Goal: Transaction & Acquisition: Purchase product/service

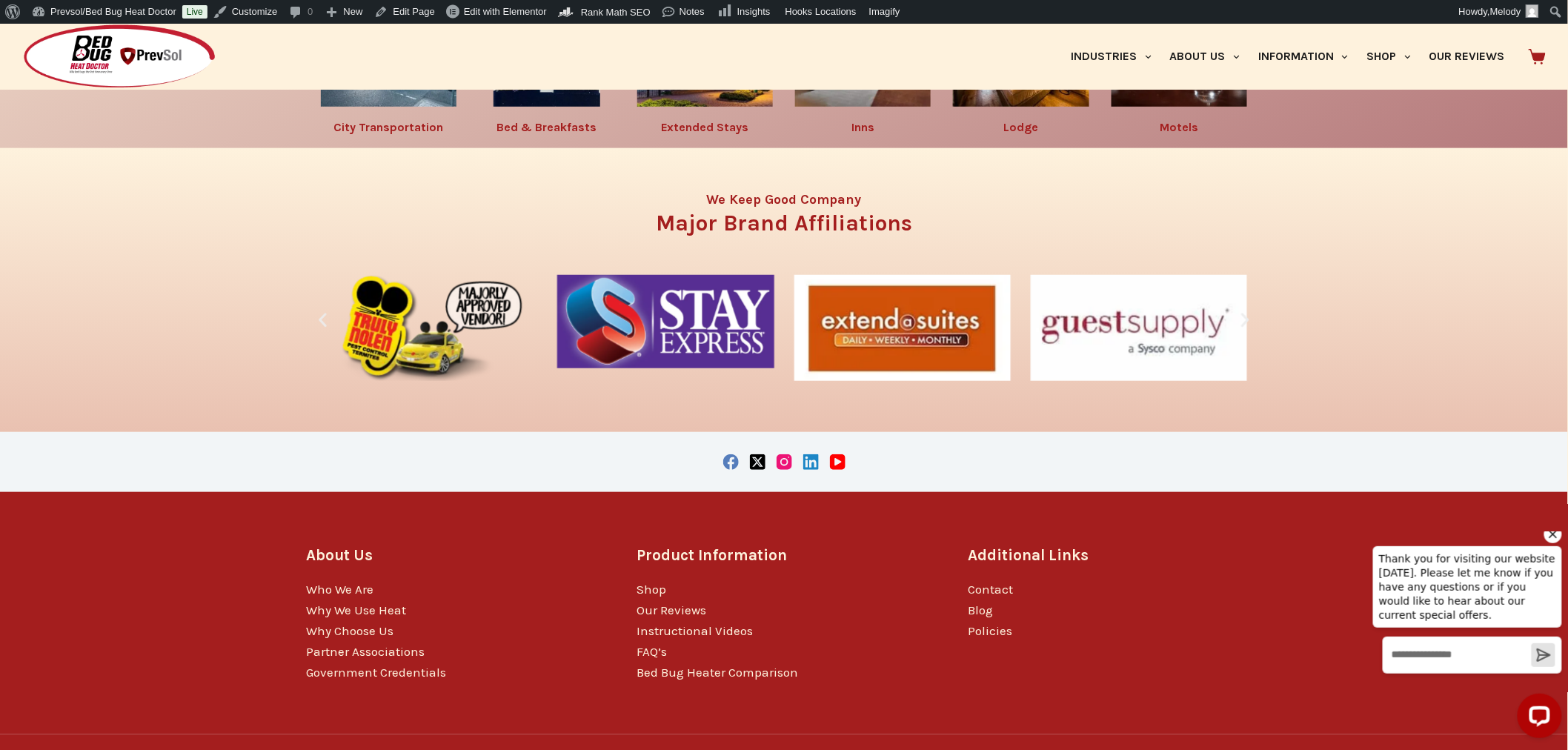
scroll to position [2733, 0]
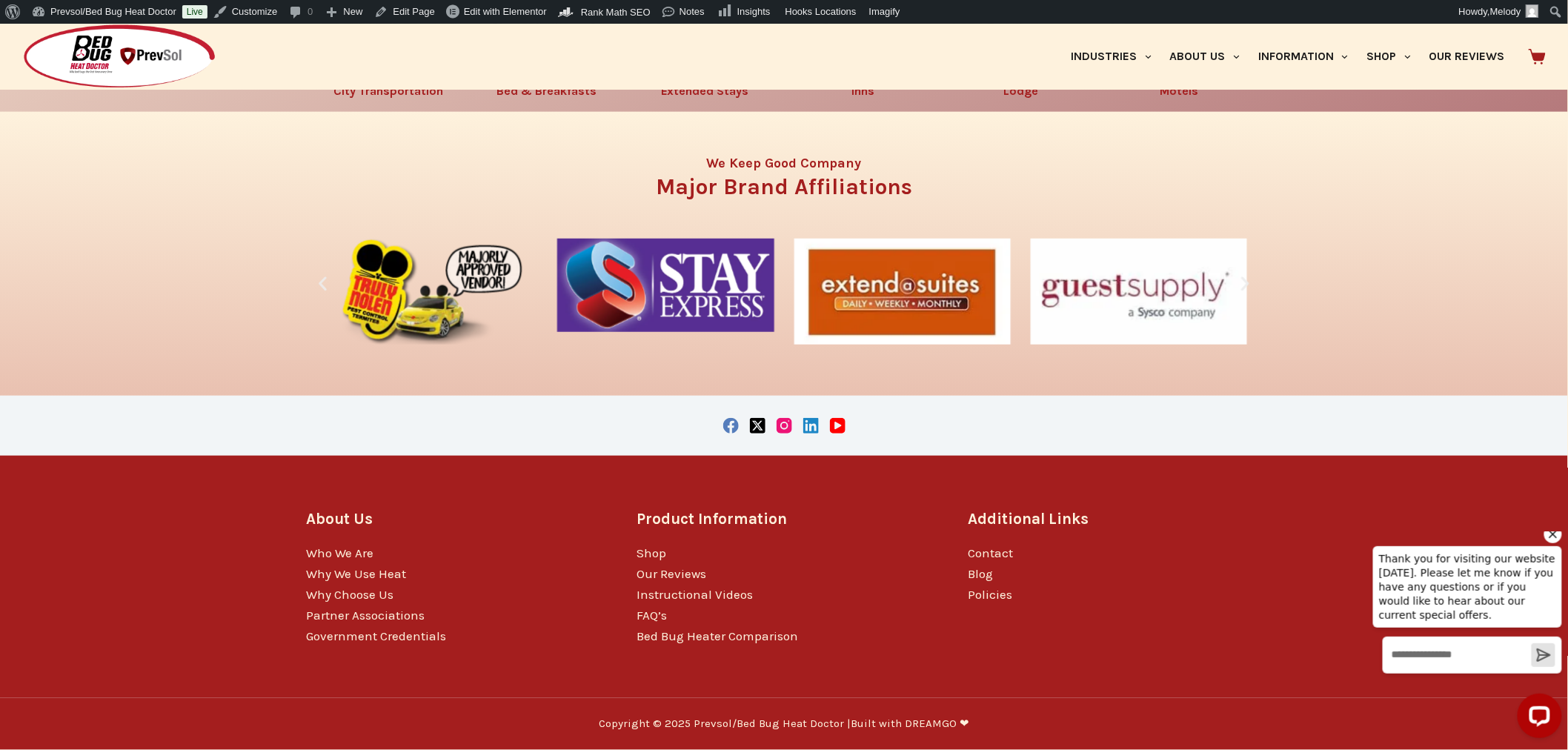
click at [651, 556] on link "Shop" at bounding box center [652, 552] width 29 height 15
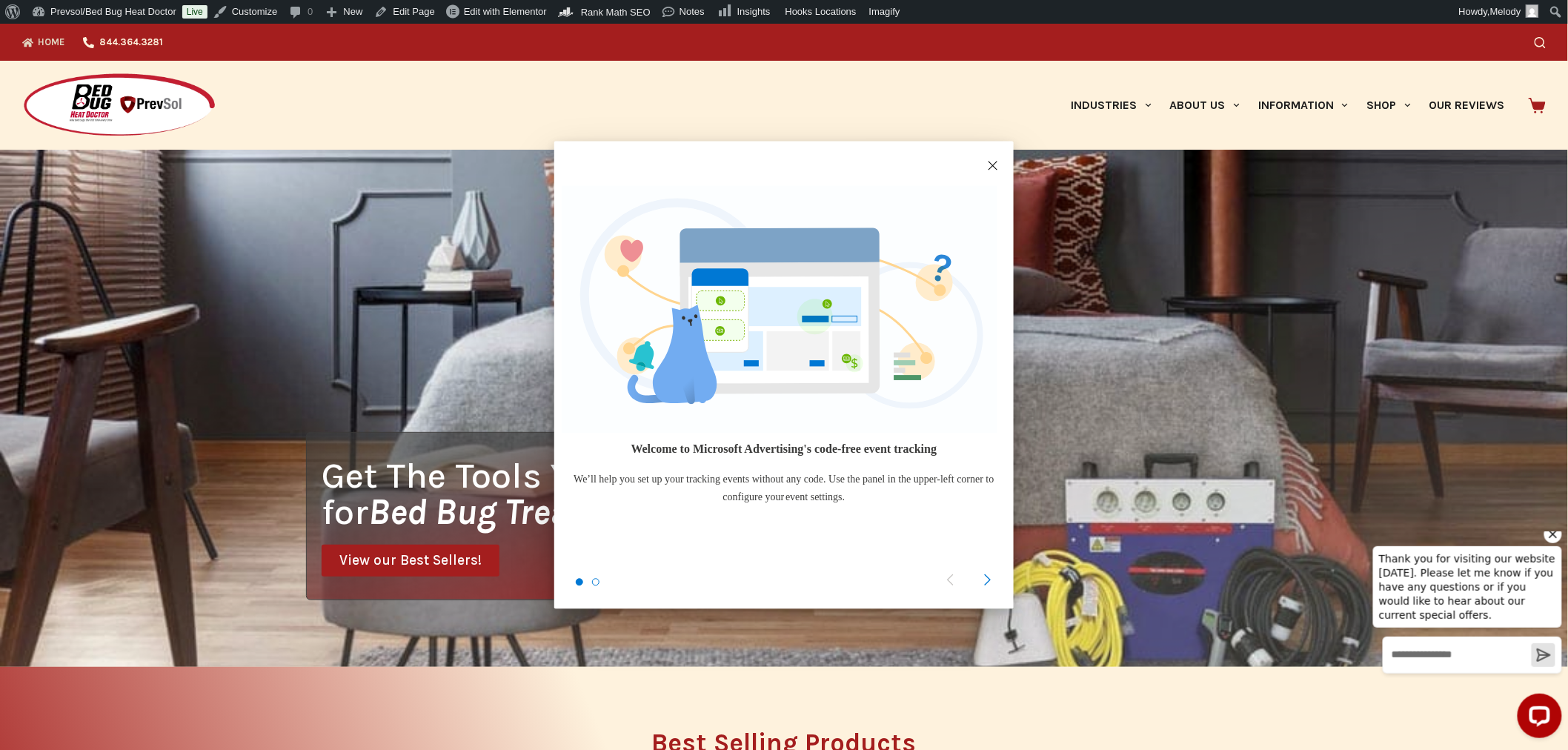
click at [987, 581] on icon at bounding box center [988, 580] width 8 height 12
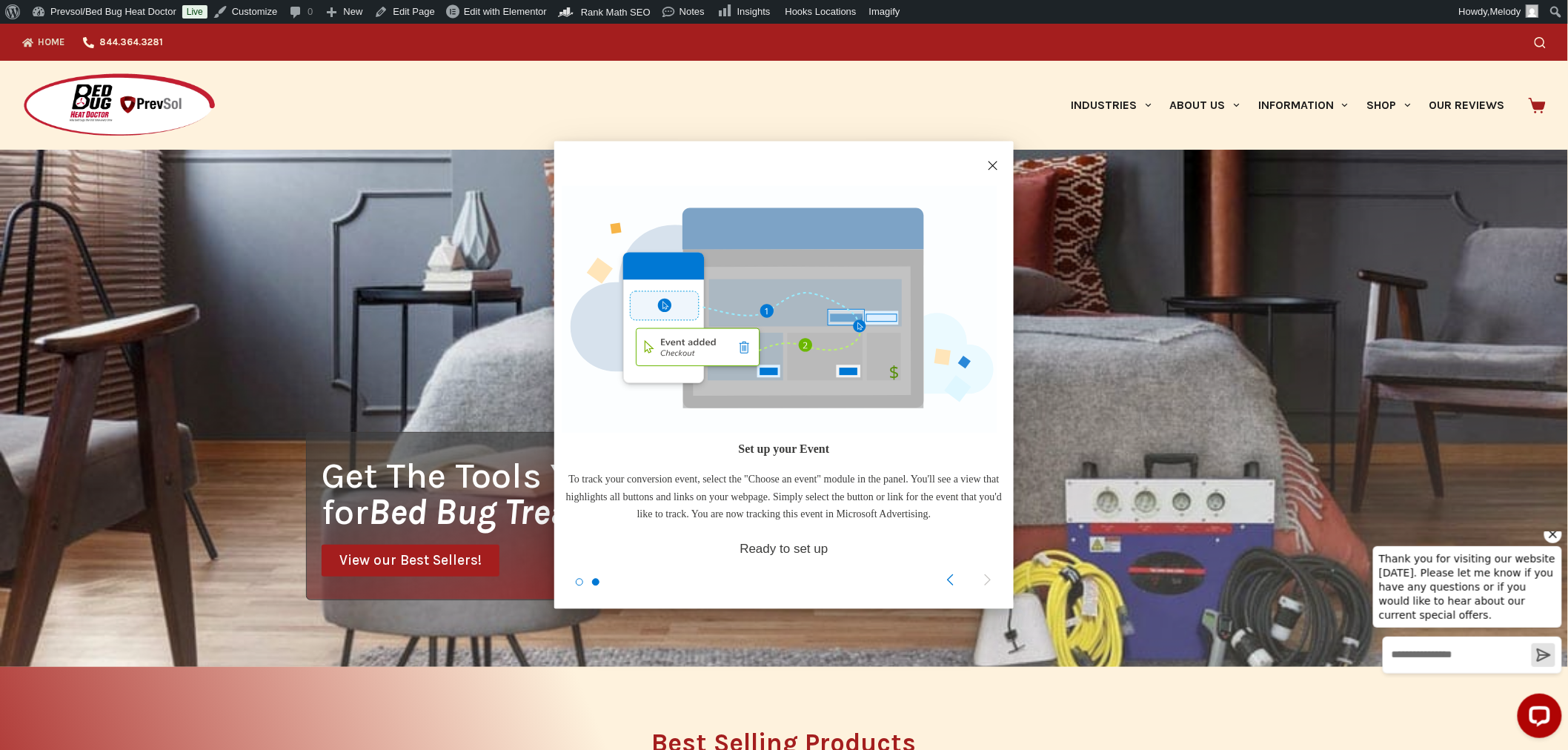
click at [805, 551] on button "Ready to set up" at bounding box center [783, 549] width 89 height 21
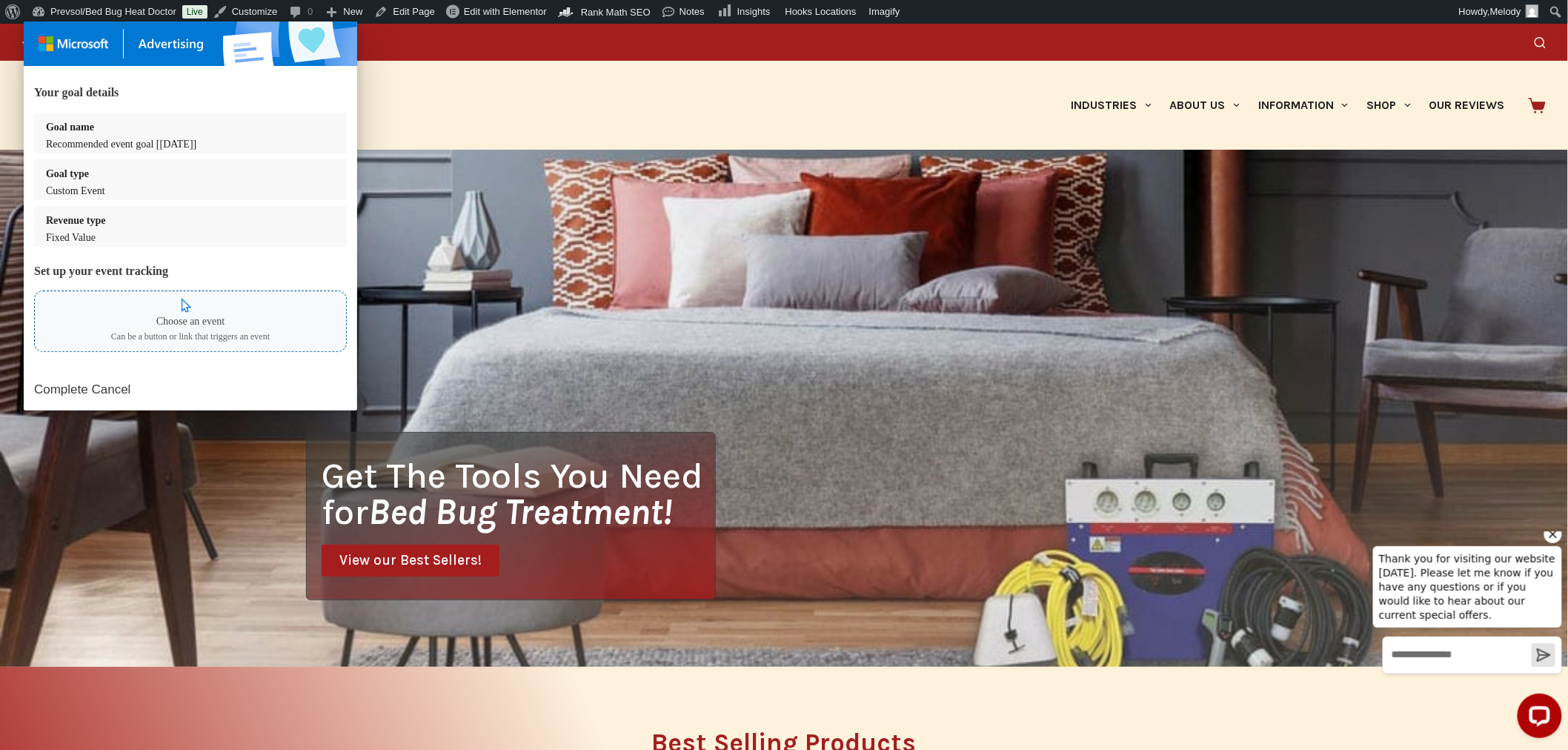
click at [93, 243] on div "Fixed Value" at bounding box center [196, 238] width 301 height 17
click at [109, 239] on div "Fixed Value" at bounding box center [196, 238] width 301 height 17
click at [171, 309] on div "Choose an event Can be a button or link that triggers an event" at bounding box center [191, 321] width 313 height 62
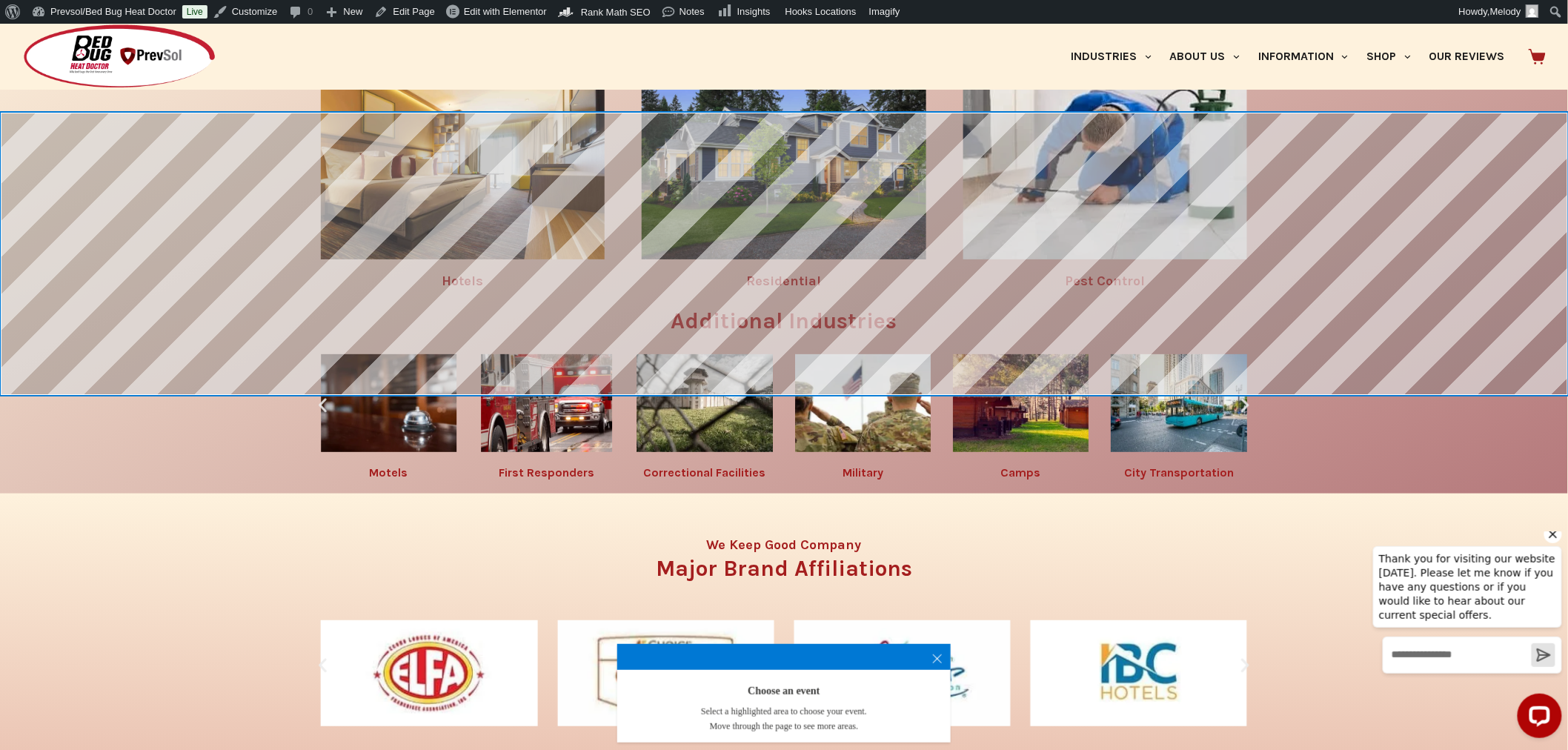
scroll to position [2351, 0]
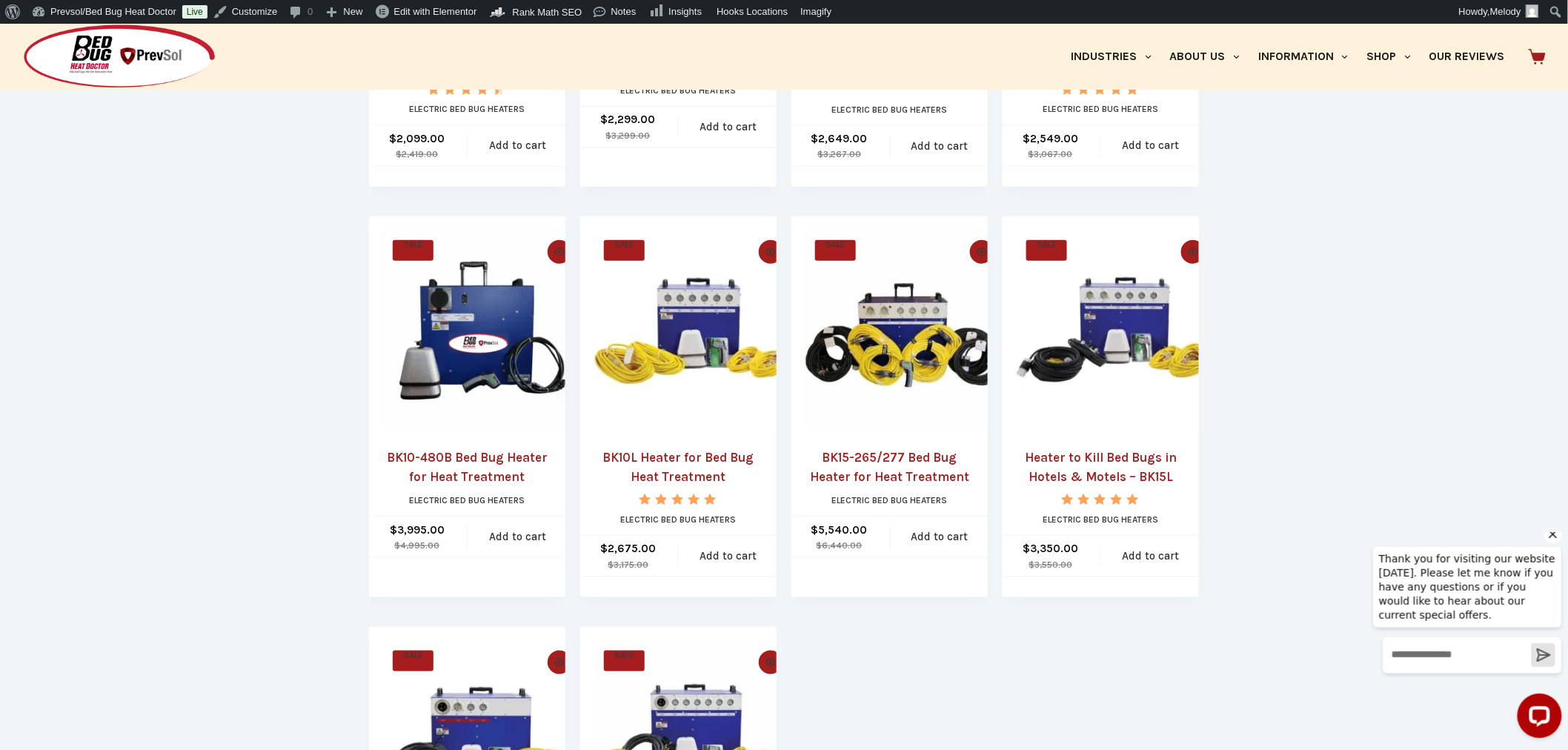
scroll to position [471, 0]
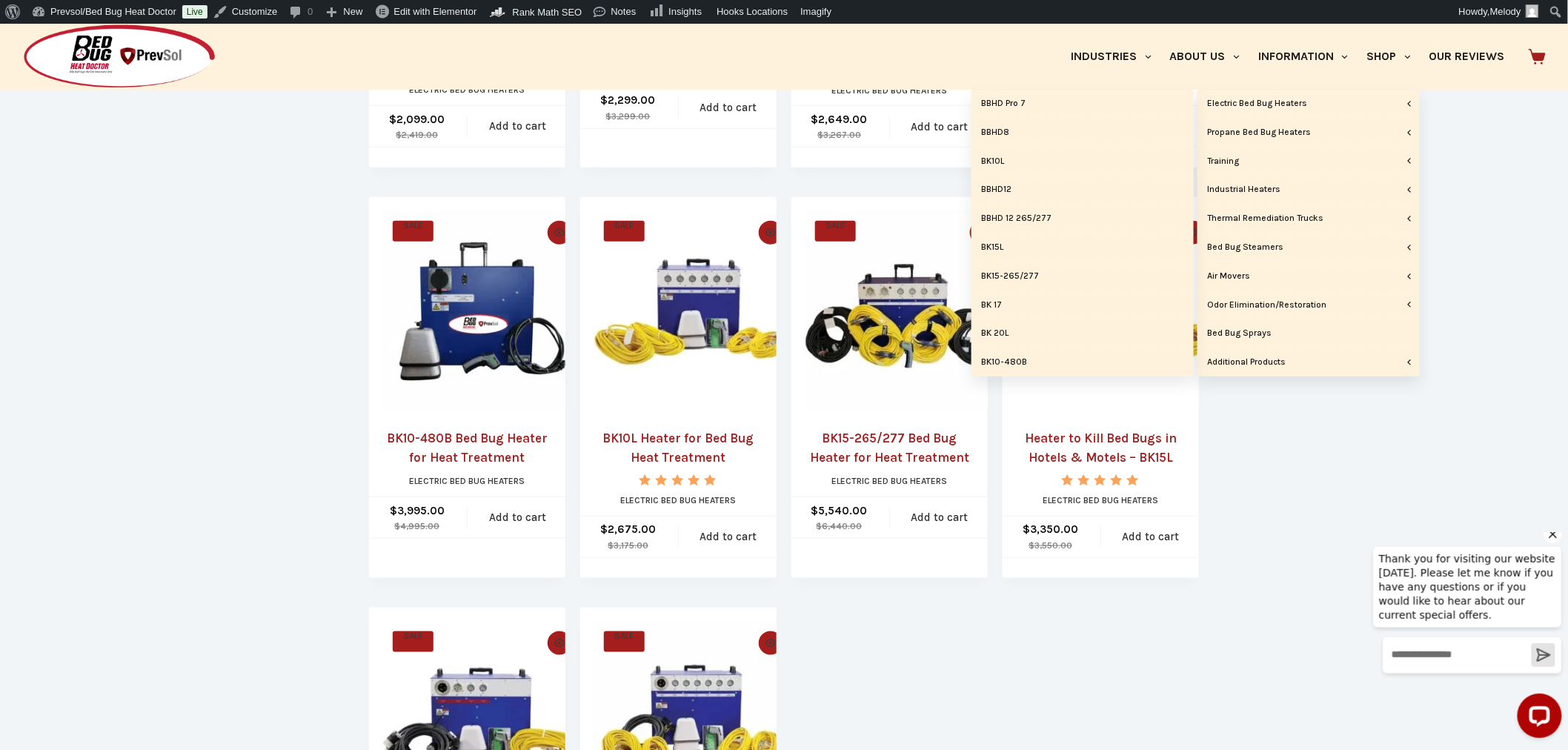
click at [1023, 101] on link "BBHD Pro 7" at bounding box center [1082, 103] width 223 height 28
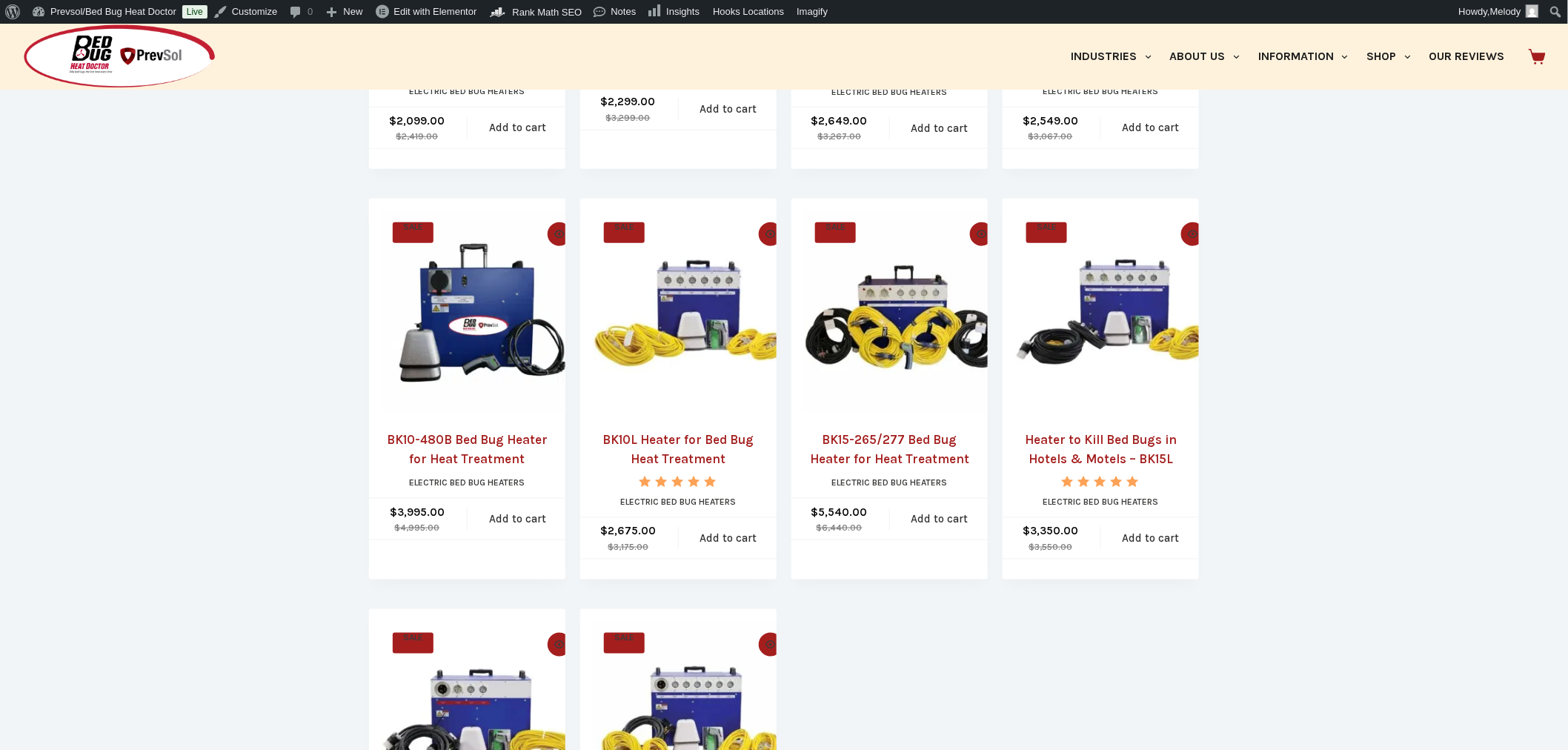
drag, startPoint x: 0, startPoint y: 0, endPoint x: 499, endPoint y: 342, distance: 605.0
click at [499, 342] on img "BK10-480B Bed Bug Heater for Heat Treatment" at bounding box center [482, 312] width 201 height 201
